Goal: Check status

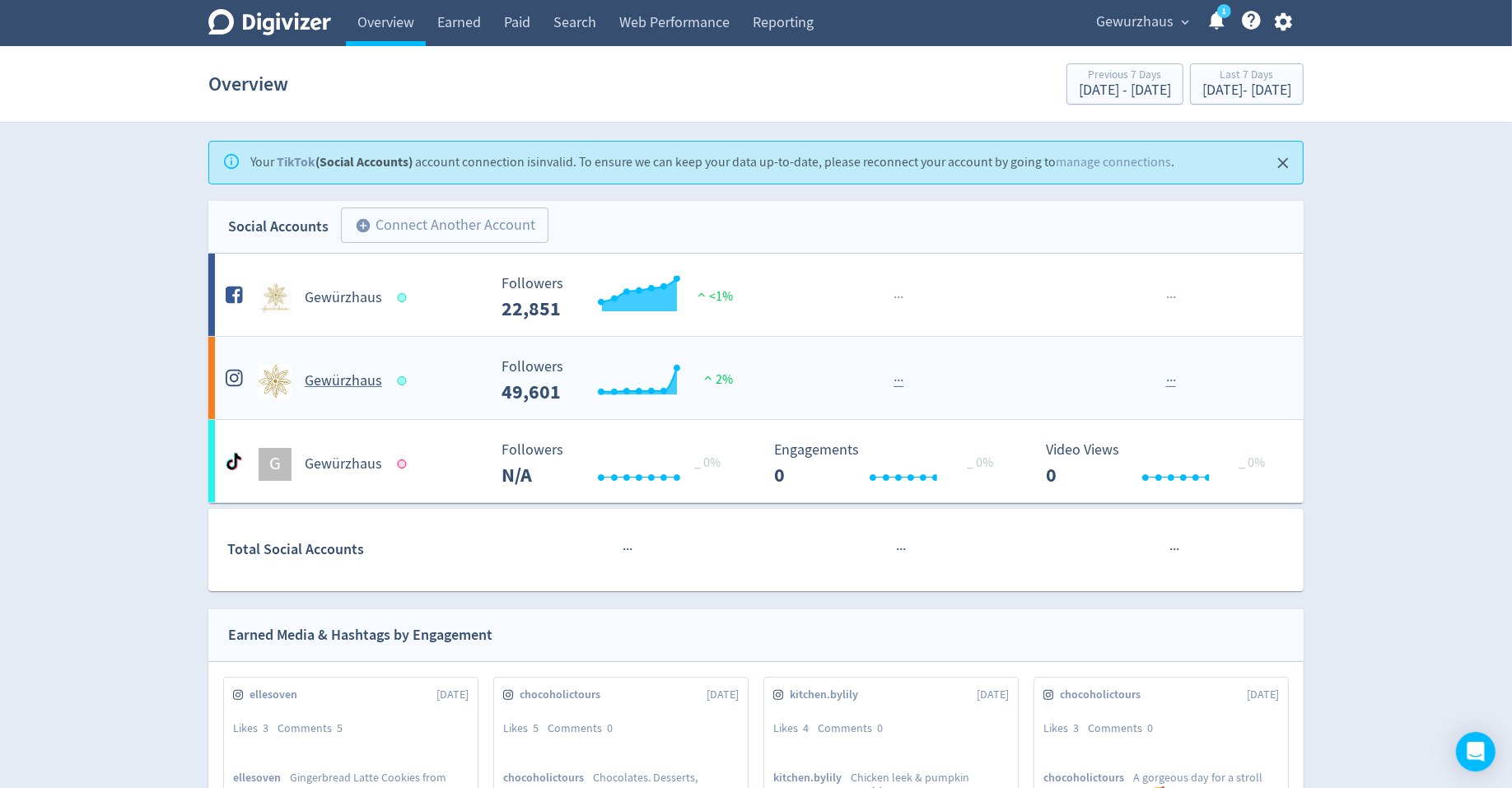
click at [362, 391] on div "Gewürzhaus" at bounding box center [354, 381] width 266 height 33
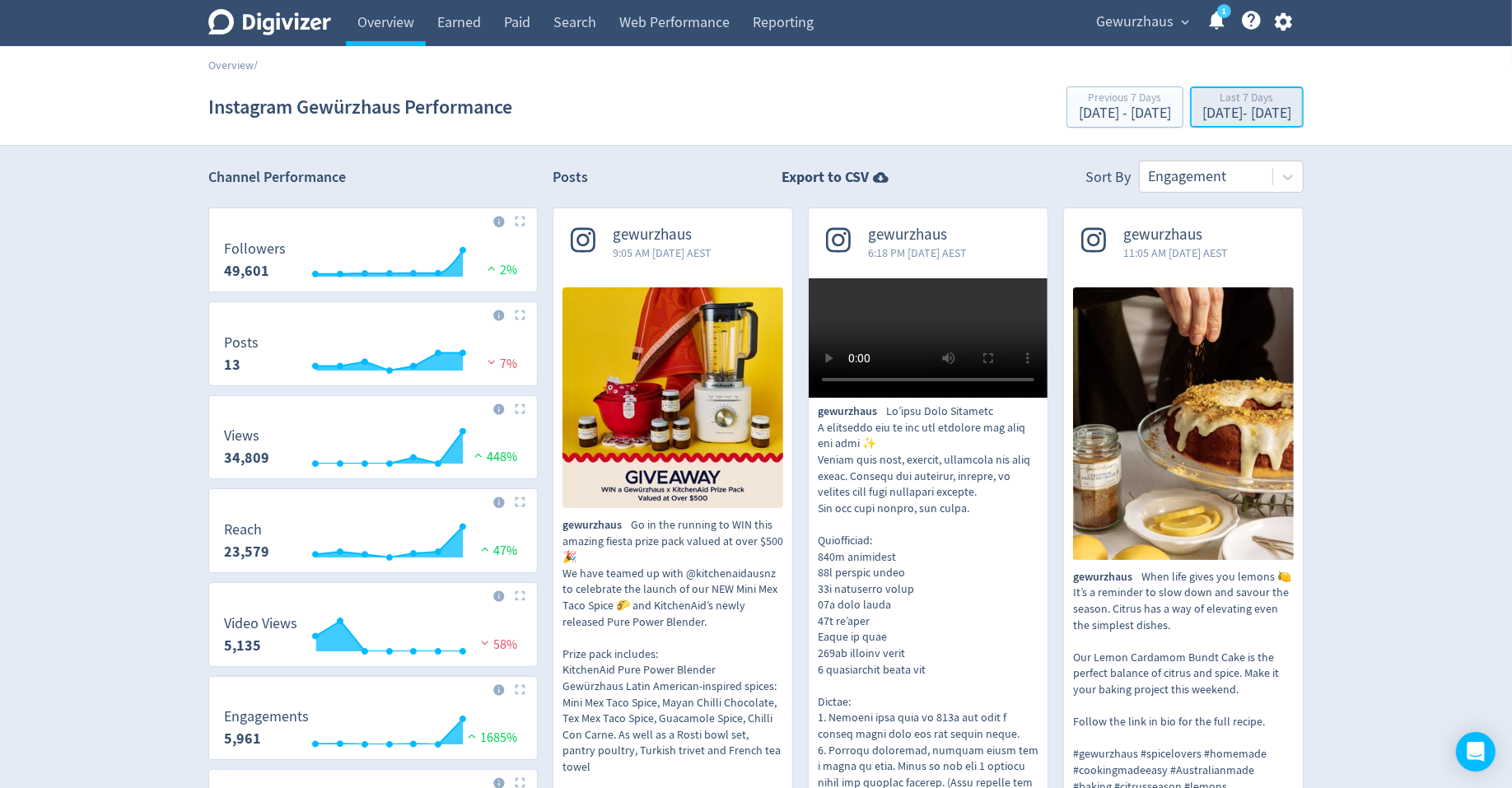
click at [1202, 102] on div "Last 7 Days" at bounding box center [1246, 98] width 89 height 14
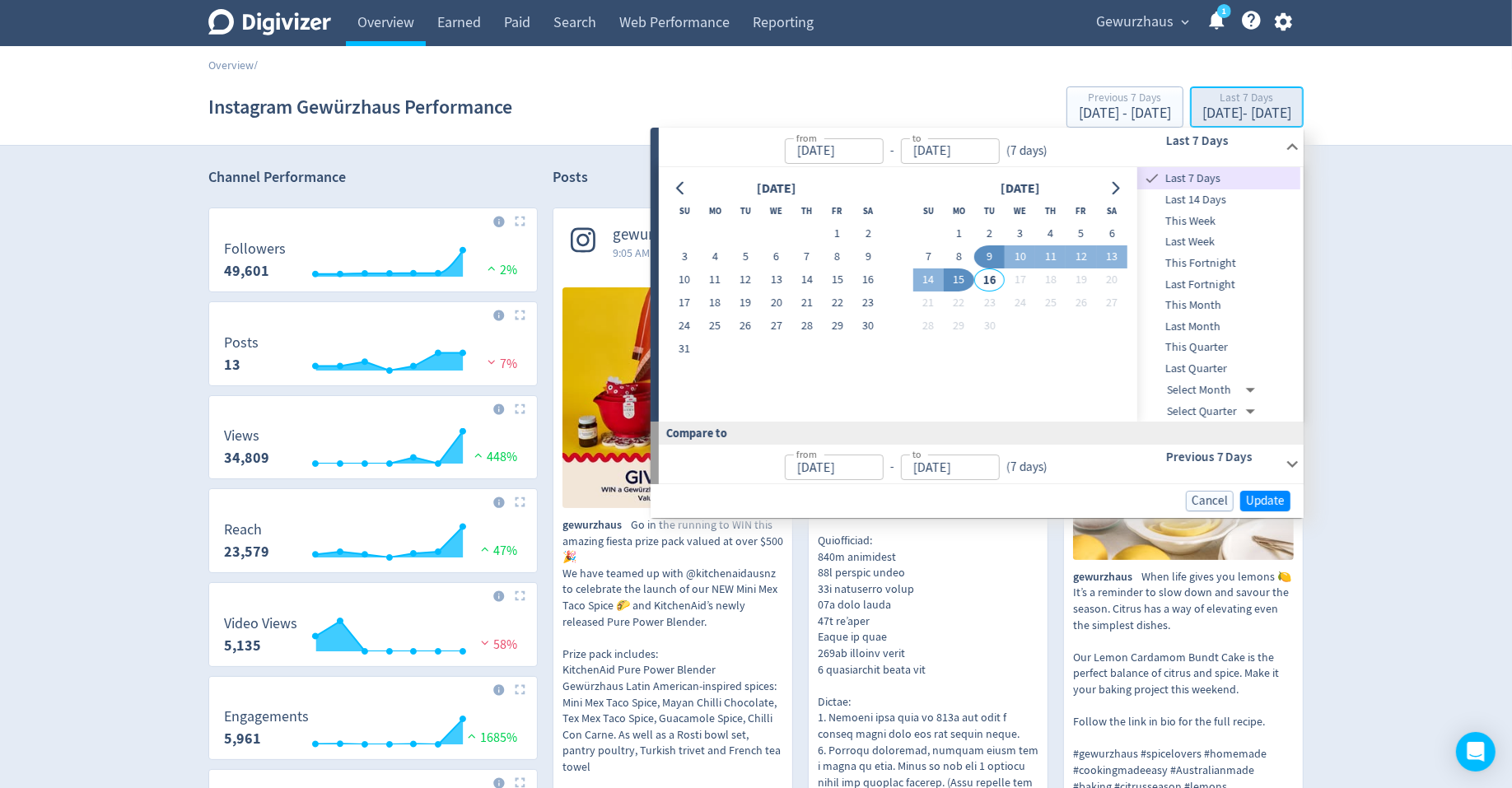
type input "[DATE]"
click at [949, 258] on button "8" at bounding box center [959, 258] width 31 height 23
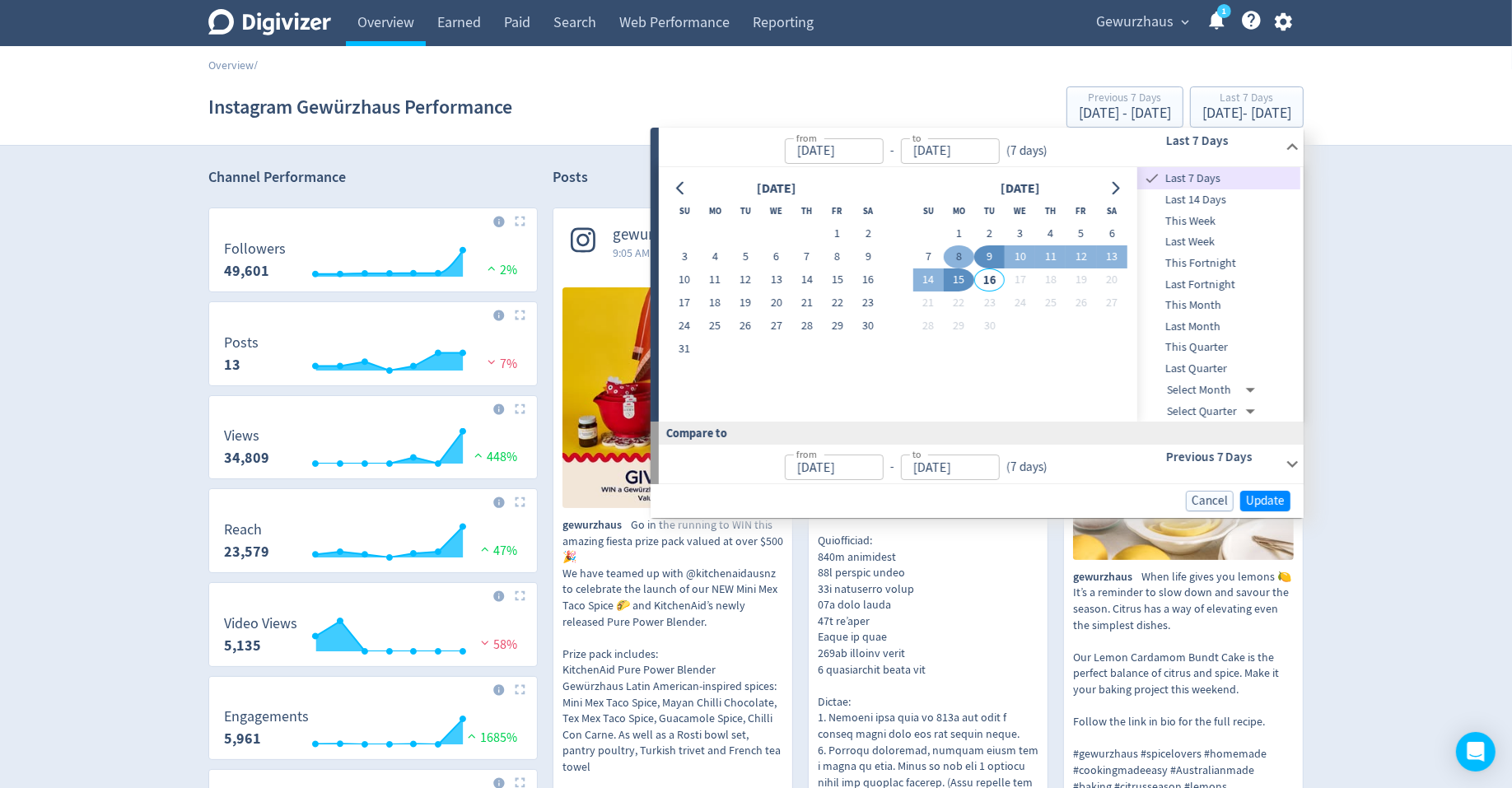
type input "[DATE]"
click at [916, 283] on button "14" at bounding box center [929, 280] width 31 height 23
type input "[DATE]"
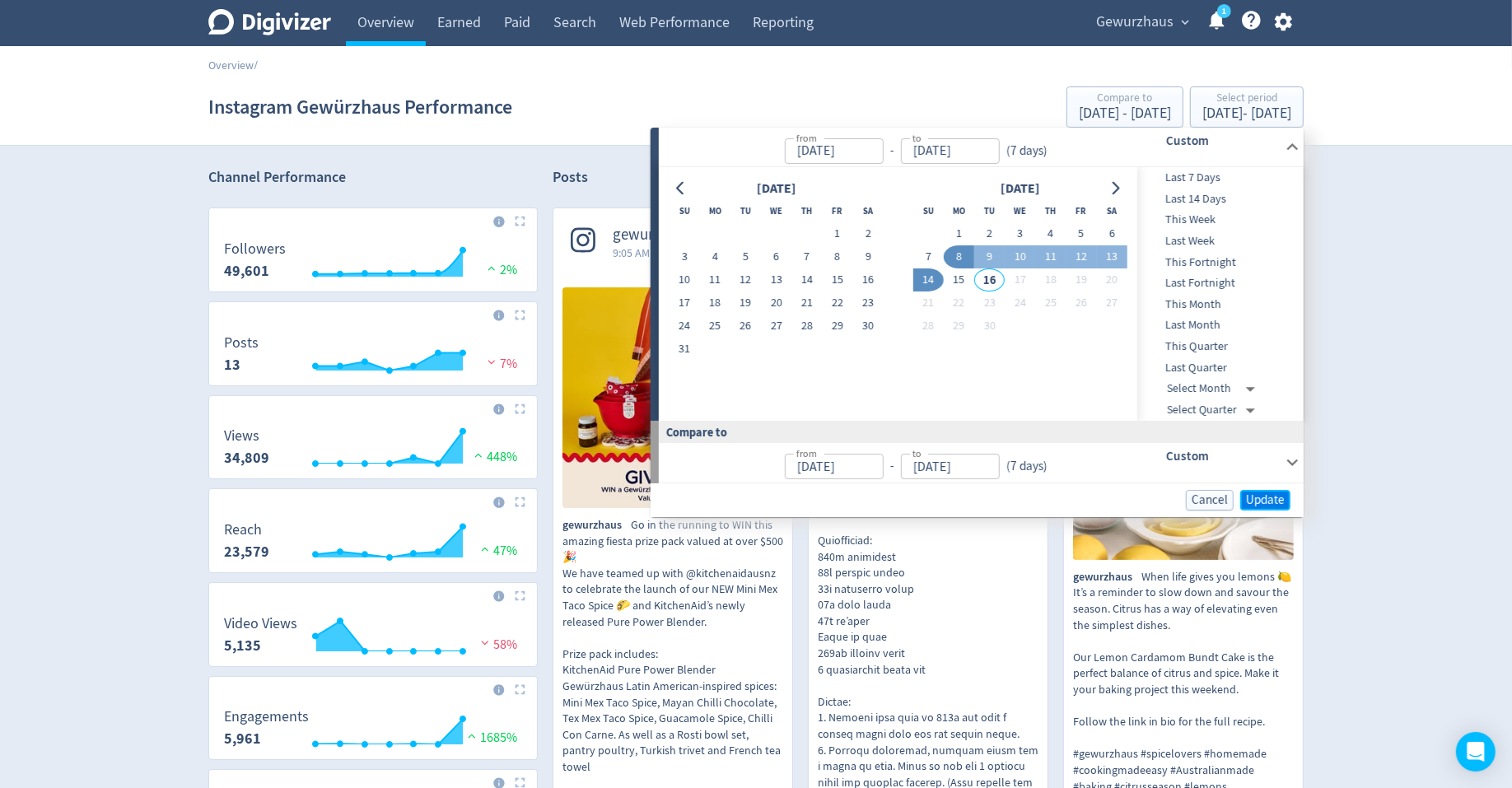
click at [1254, 494] on span "Update" at bounding box center [1265, 501] width 39 height 13
